Goal: Transaction & Acquisition: Purchase product/service

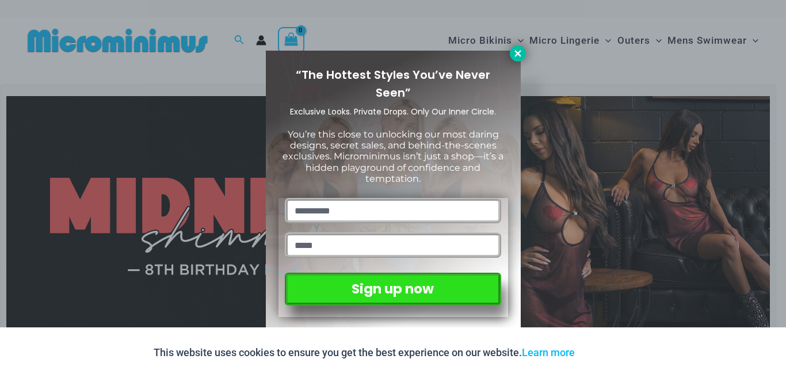
click at [524, 54] on button at bounding box center [518, 53] width 16 height 16
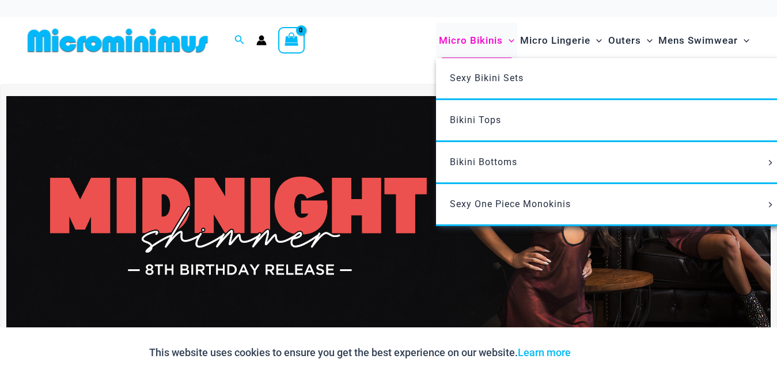
click at [482, 39] on span "Micro Bikinis" at bounding box center [471, 40] width 64 height 29
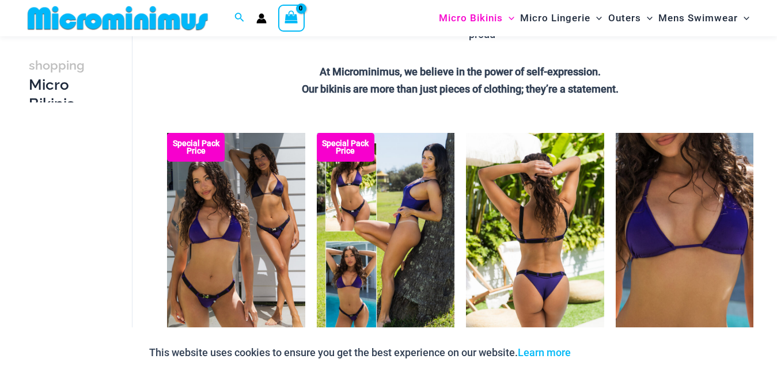
scroll to position [288, 0]
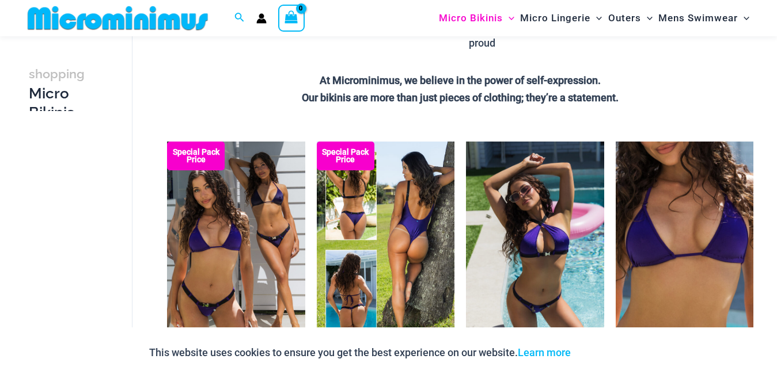
click at [403, 212] on img at bounding box center [386, 245] width 138 height 207
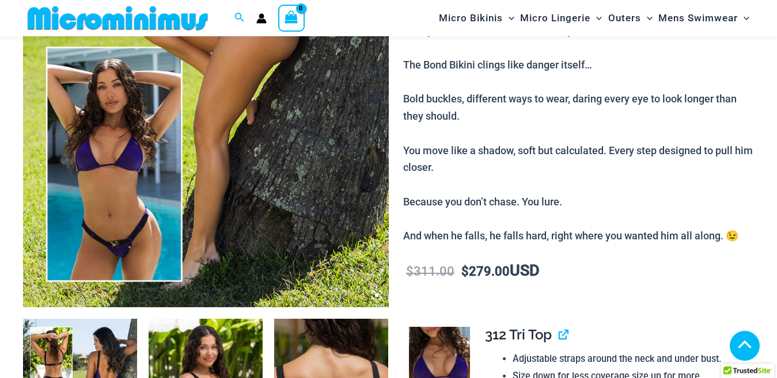
scroll to position [1026, 0]
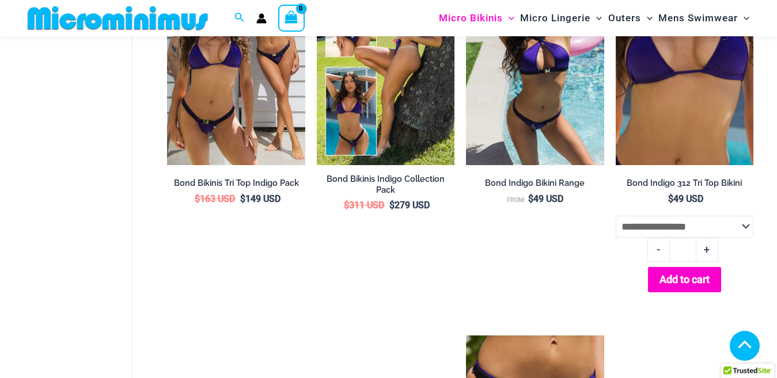
scroll to position [586, 0]
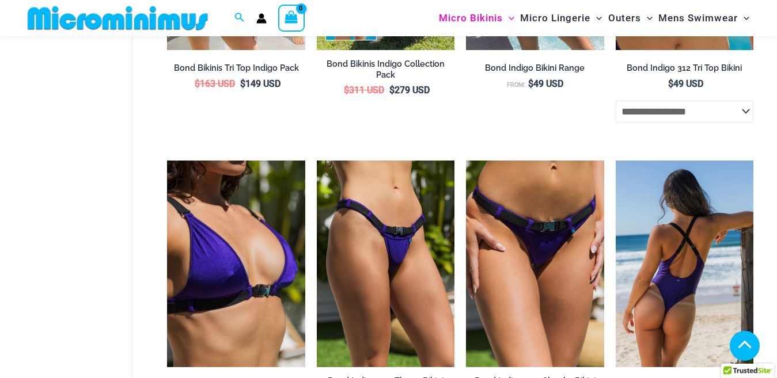
click at [699, 213] on img at bounding box center [684, 264] width 138 height 207
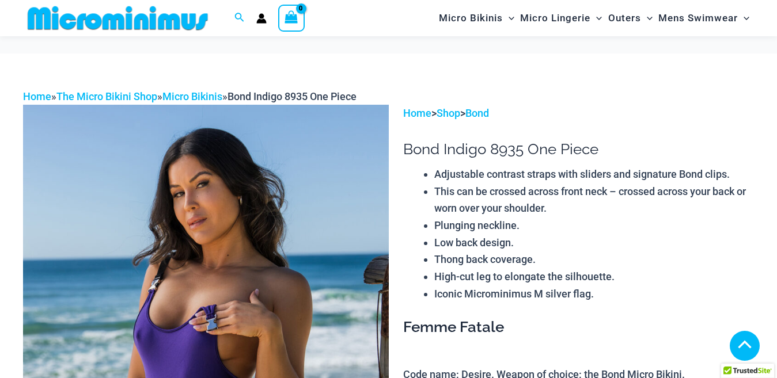
scroll to position [743, 0]
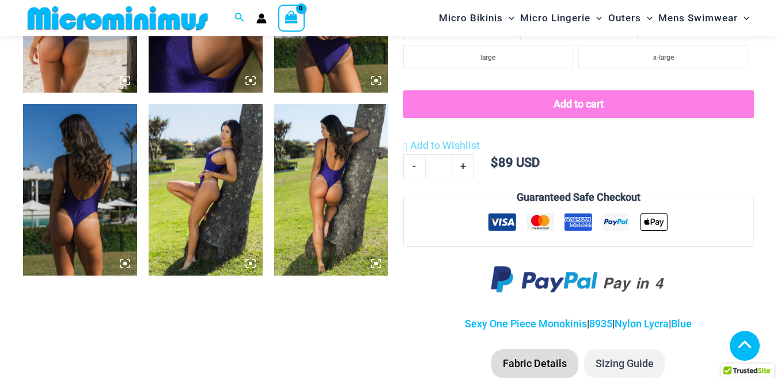
click at [375, 264] on icon at bounding box center [375, 263] width 3 height 3
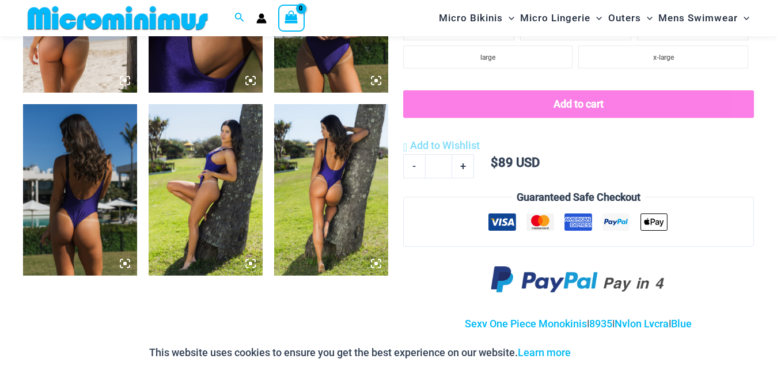
click at [379, 262] on icon at bounding box center [376, 263] width 10 height 10
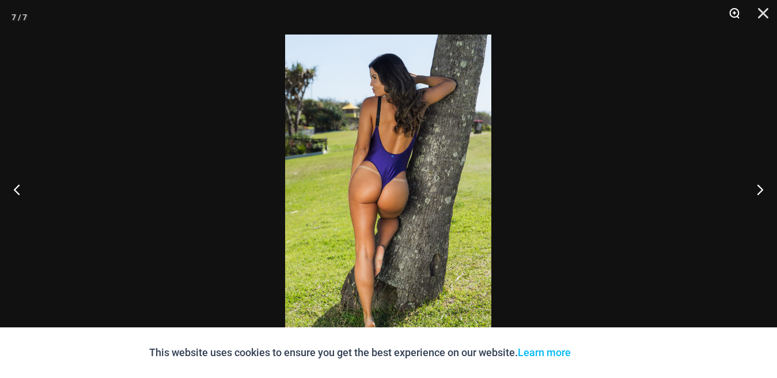
click at [733, 17] on button "Zoom" at bounding box center [730, 17] width 29 height 35
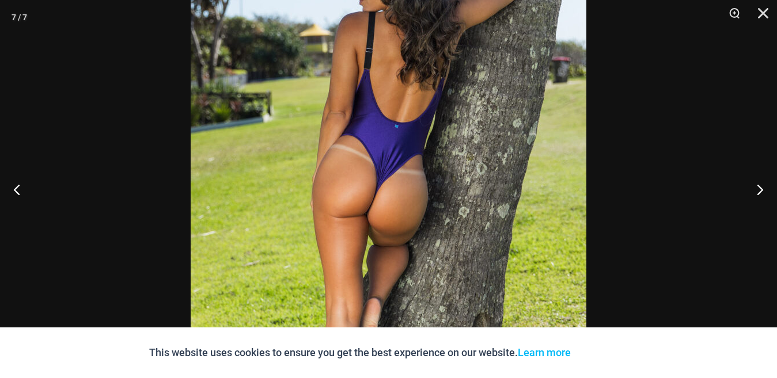
click at [644, 143] on div at bounding box center [388, 189] width 777 height 378
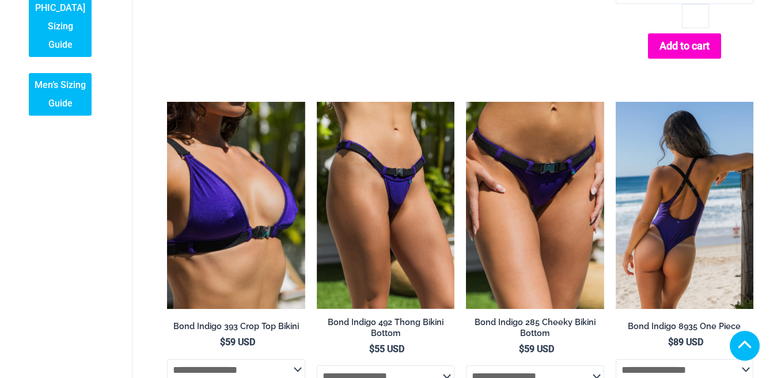
scroll to position [698, 0]
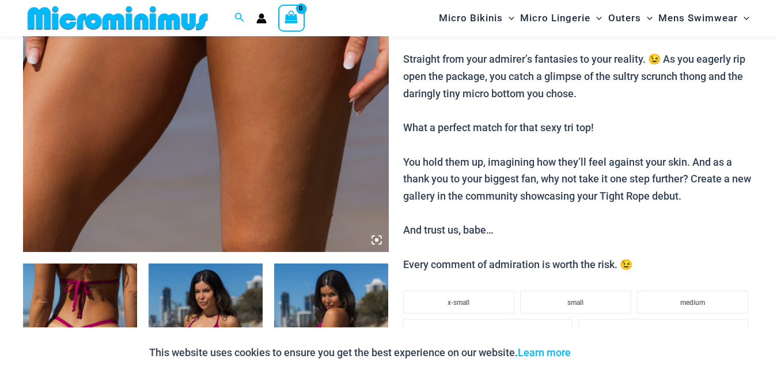
scroll to position [516, 0]
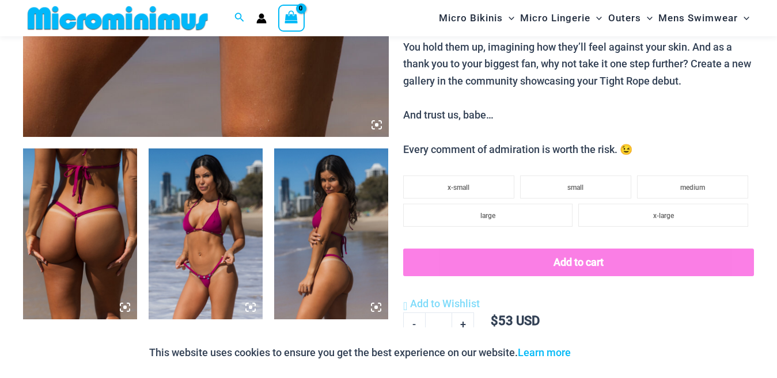
click at [97, 226] on img at bounding box center [80, 234] width 114 height 171
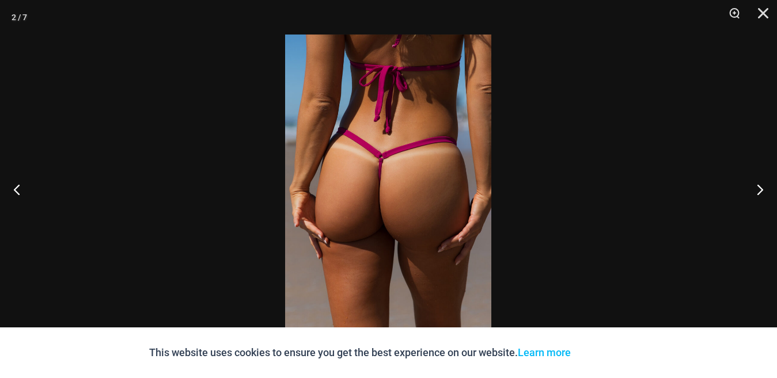
click at [364, 209] on img at bounding box center [388, 189] width 206 height 309
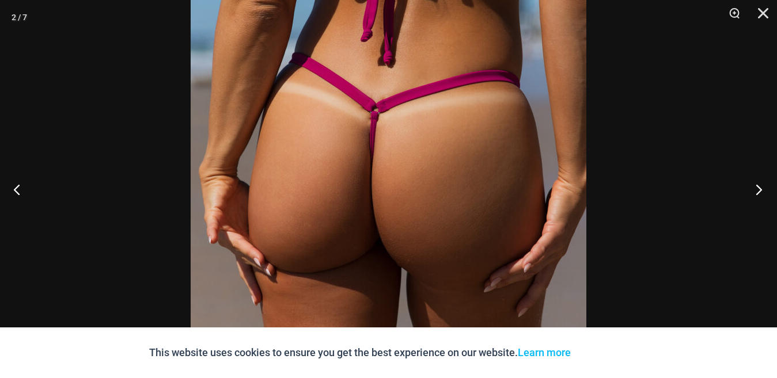
click at [760, 191] on button "Next" at bounding box center [754, 190] width 43 height 58
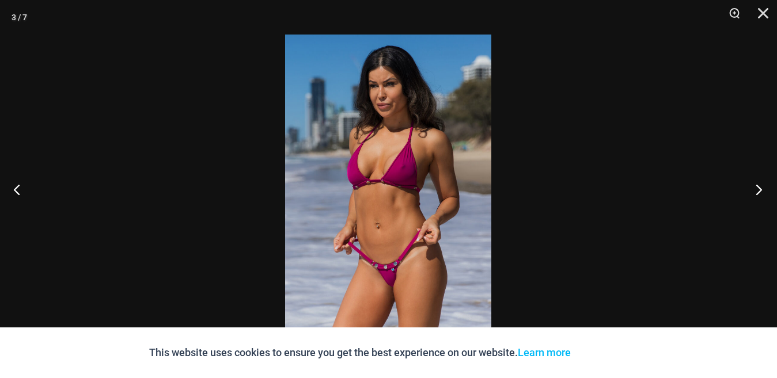
click at [760, 191] on button "Next" at bounding box center [754, 190] width 43 height 58
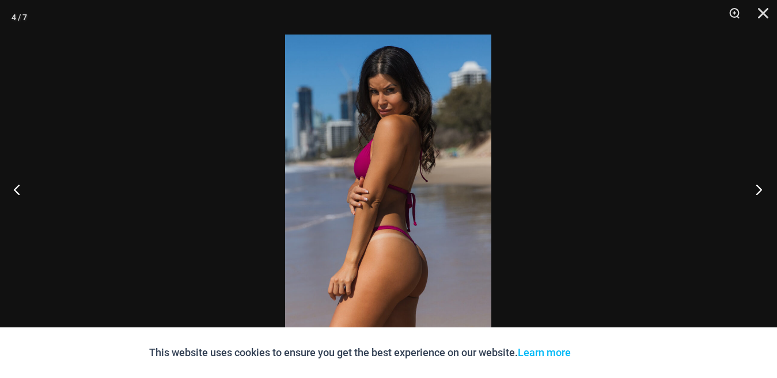
click at [760, 191] on button "Next" at bounding box center [754, 190] width 43 height 58
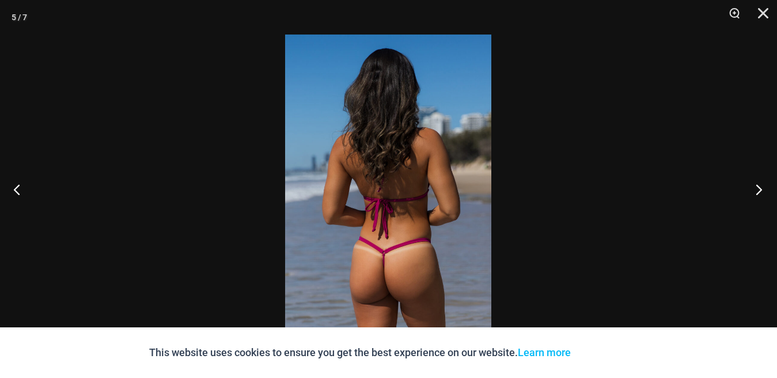
click at [760, 191] on button "Next" at bounding box center [754, 190] width 43 height 58
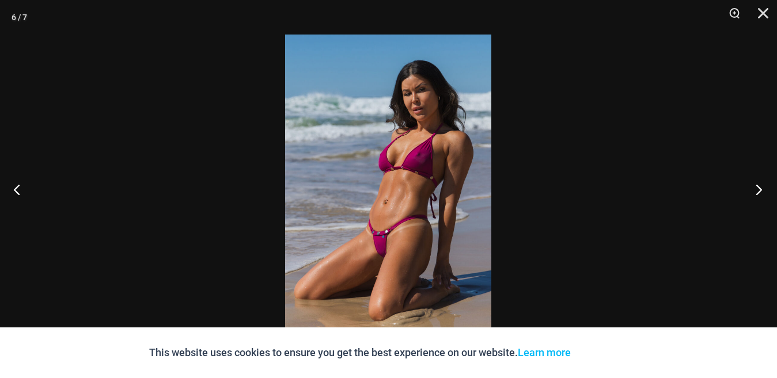
click at [760, 191] on button "Next" at bounding box center [754, 190] width 43 height 58
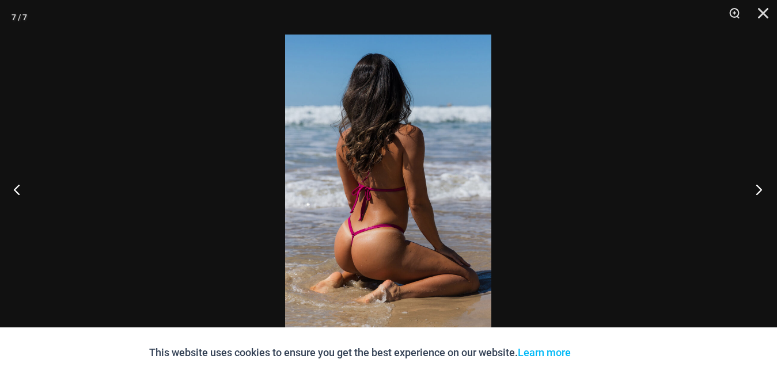
click at [760, 191] on button "Next" at bounding box center [754, 190] width 43 height 58
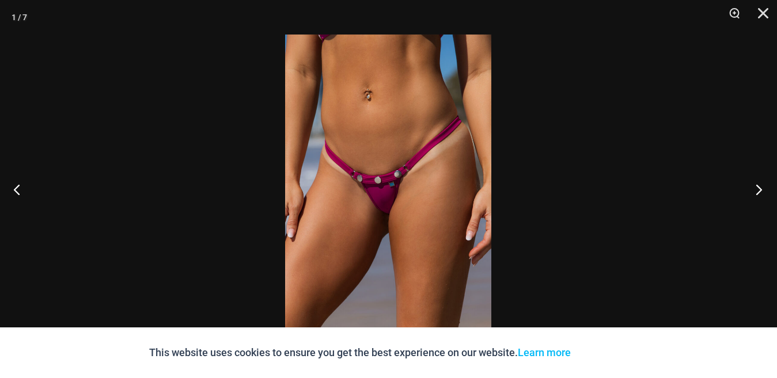
click at [760, 191] on button "Next" at bounding box center [754, 190] width 43 height 58
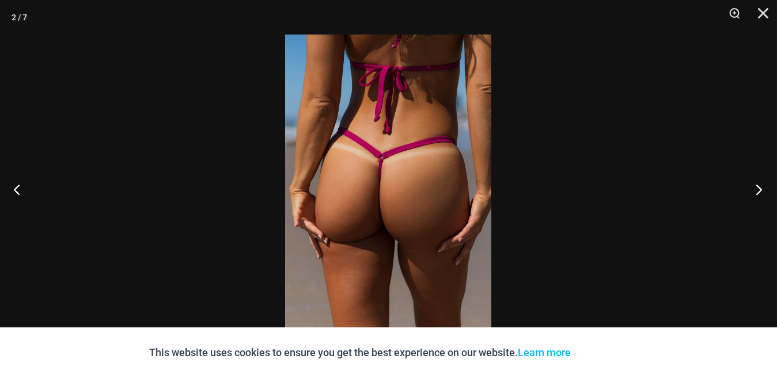
click at [760, 191] on button "Next" at bounding box center [754, 190] width 43 height 58
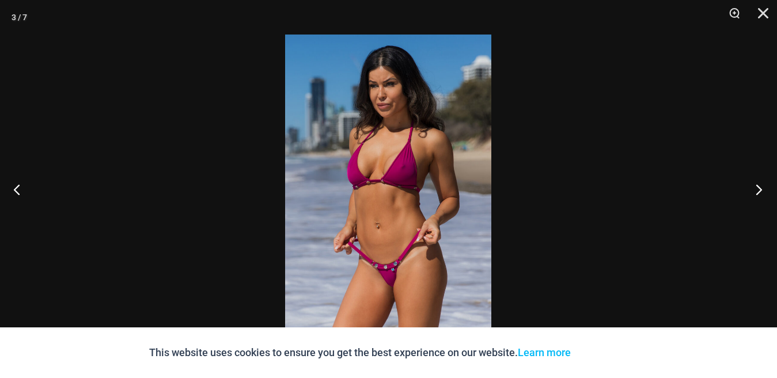
click at [760, 191] on button "Next" at bounding box center [754, 190] width 43 height 58
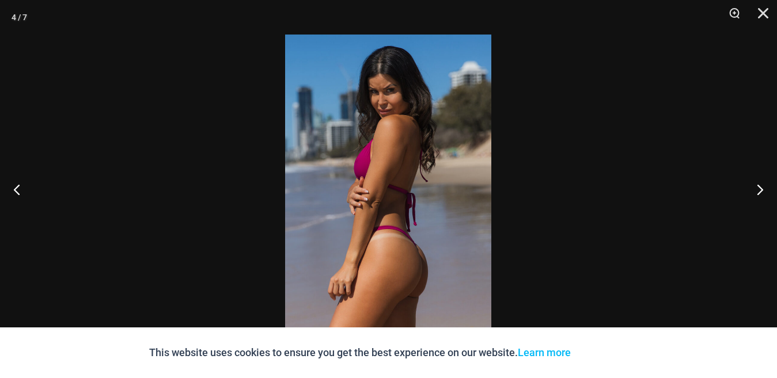
click at [703, 185] on div at bounding box center [388, 189] width 777 height 378
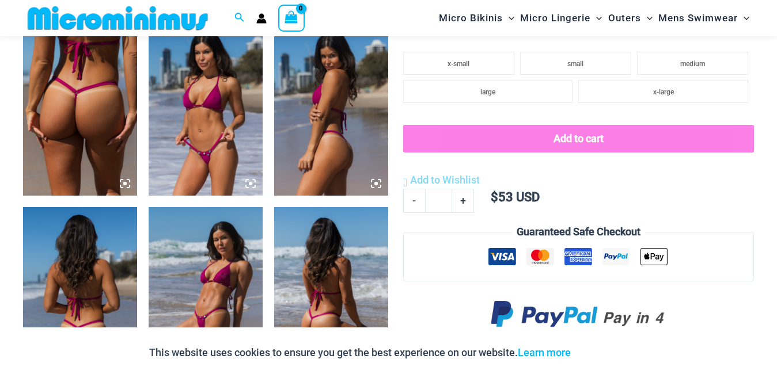
scroll to position [631, 0]
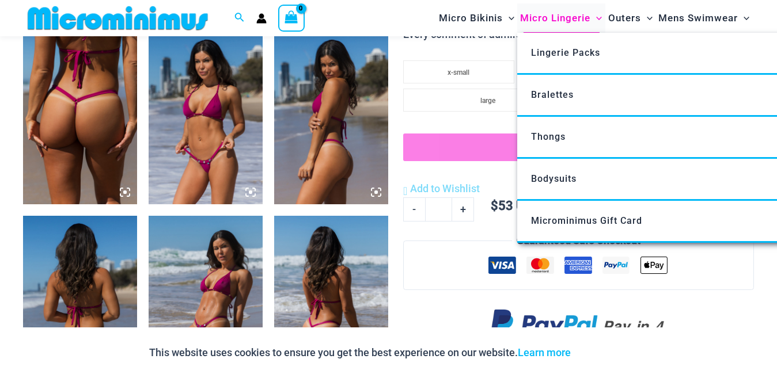
click at [578, 18] on span "Micro Lingerie" at bounding box center [555, 17] width 70 height 29
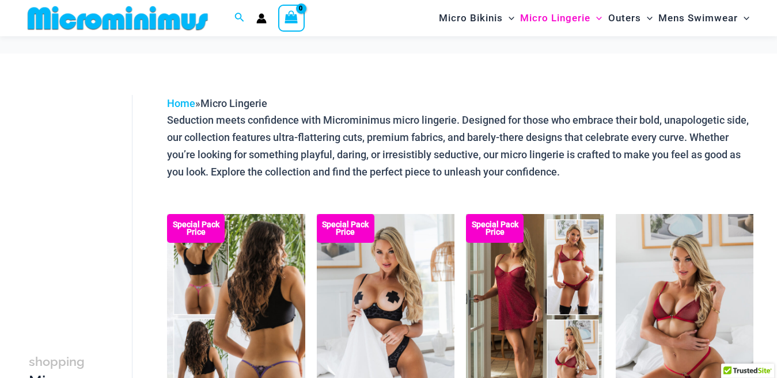
scroll to position [110, 0]
